Goal: Find specific page/section: Find specific page/section

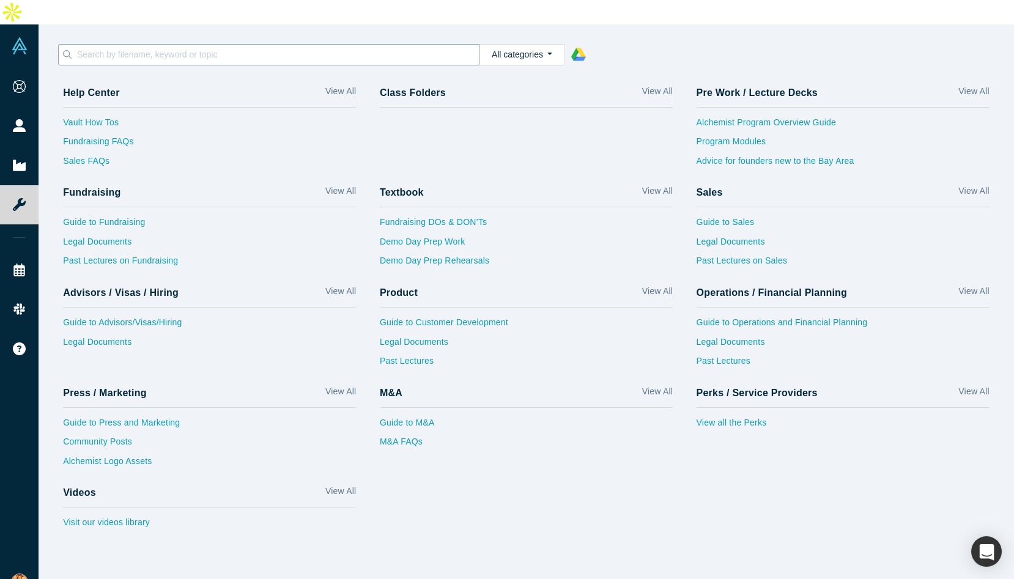
click at [244, 46] on input at bounding box center [277, 54] width 403 height 16
paste input "Kush Vepa"
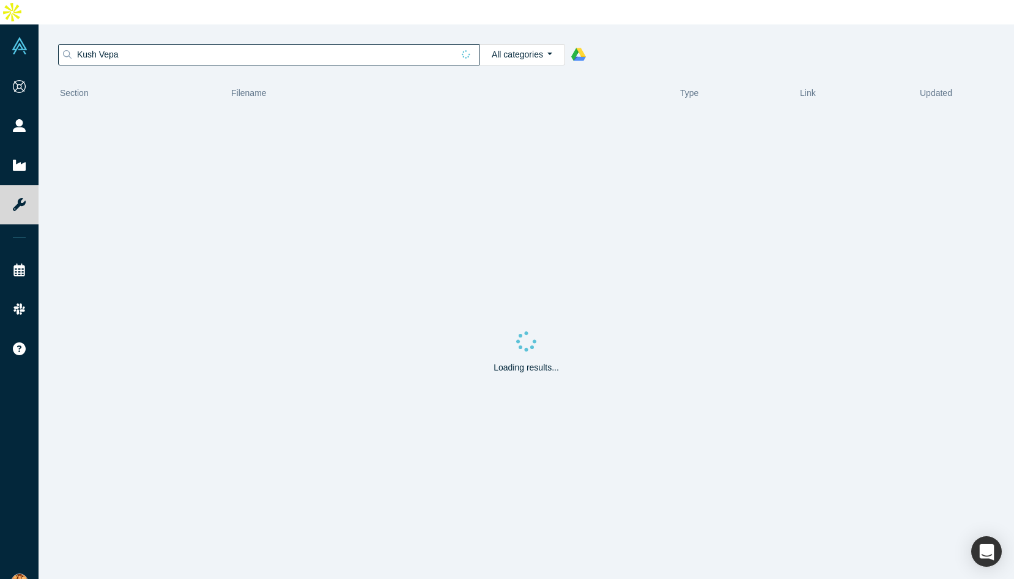
click at [94, 46] on input "Kush Vepa" at bounding box center [264, 54] width 377 height 16
type input "[PERSON_NAME]"
click at [208, 46] on input "[PERSON_NAME]" at bounding box center [264, 54] width 377 height 16
